Goal: Book appointment/travel/reservation

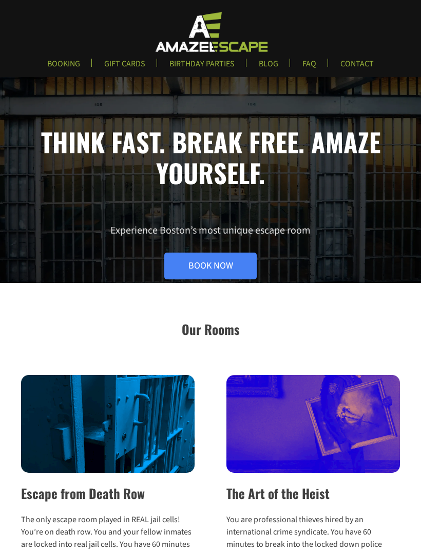
click at [232, 260] on link "Book Now" at bounding box center [210, 265] width 93 height 27
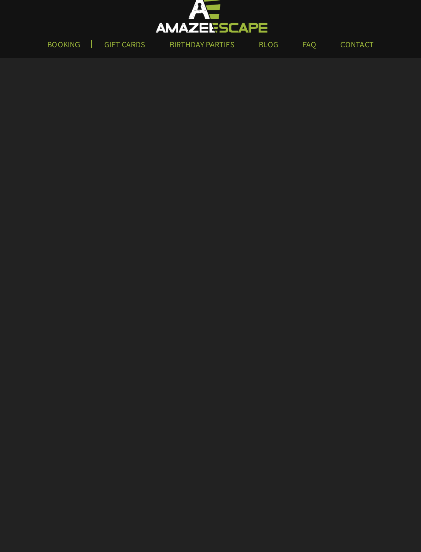
scroll to position [19, 0]
click at [203, 42] on link "BIRTHDAY PARTIES" at bounding box center [202, 48] width 82 height 17
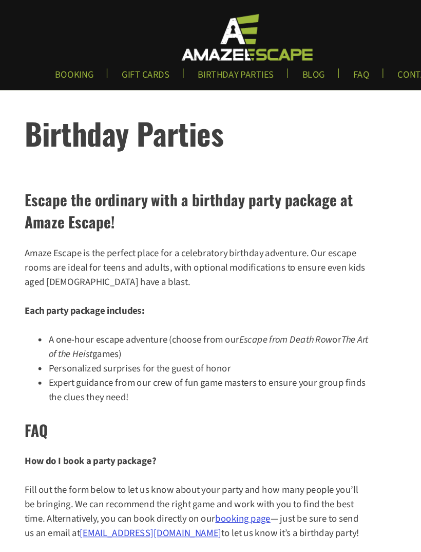
click at [67, 70] on link "BOOKING" at bounding box center [63, 67] width 49 height 17
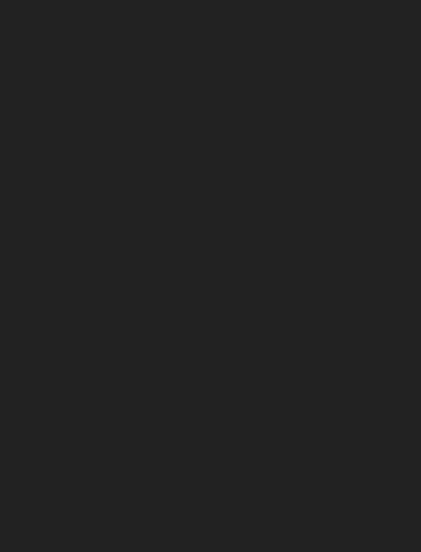
scroll to position [200, 0]
